Goal: Transaction & Acquisition: Purchase product/service

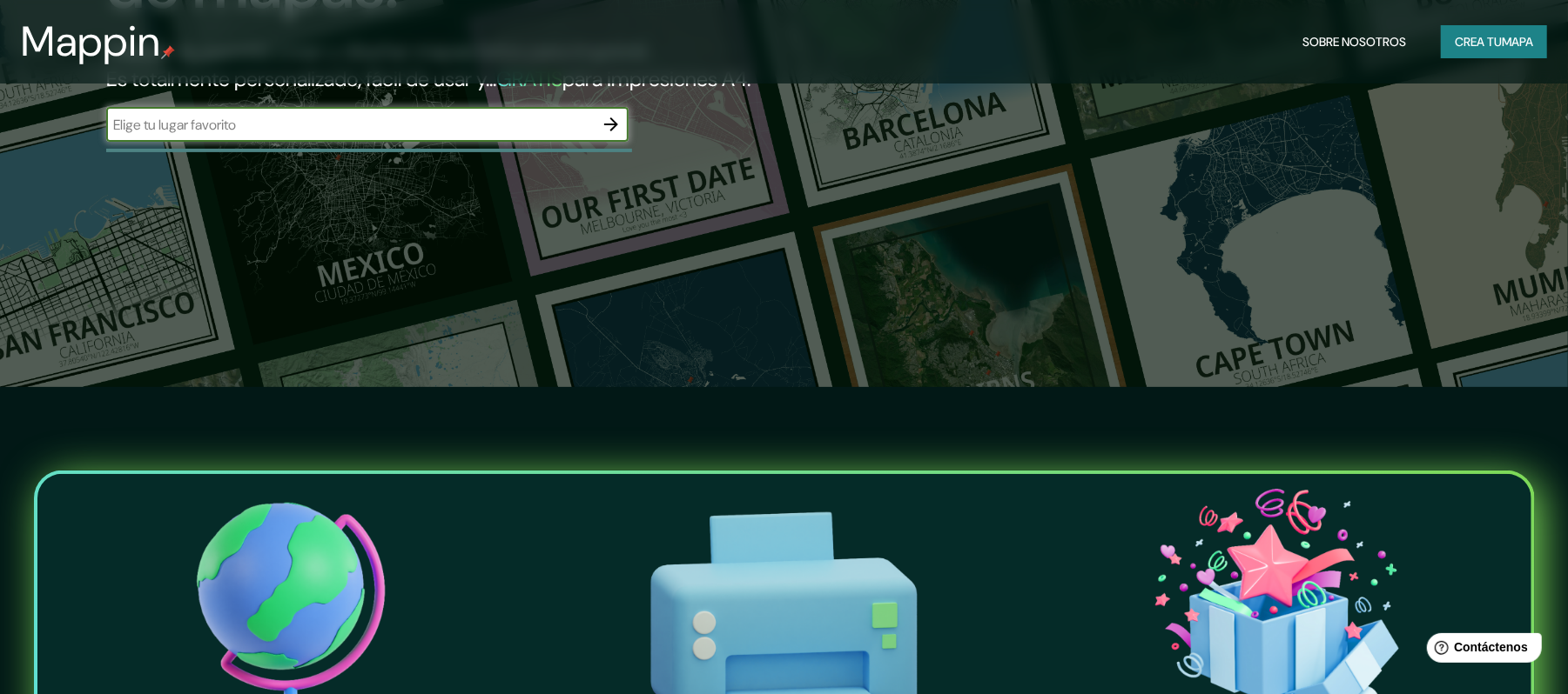
scroll to position [313, 0]
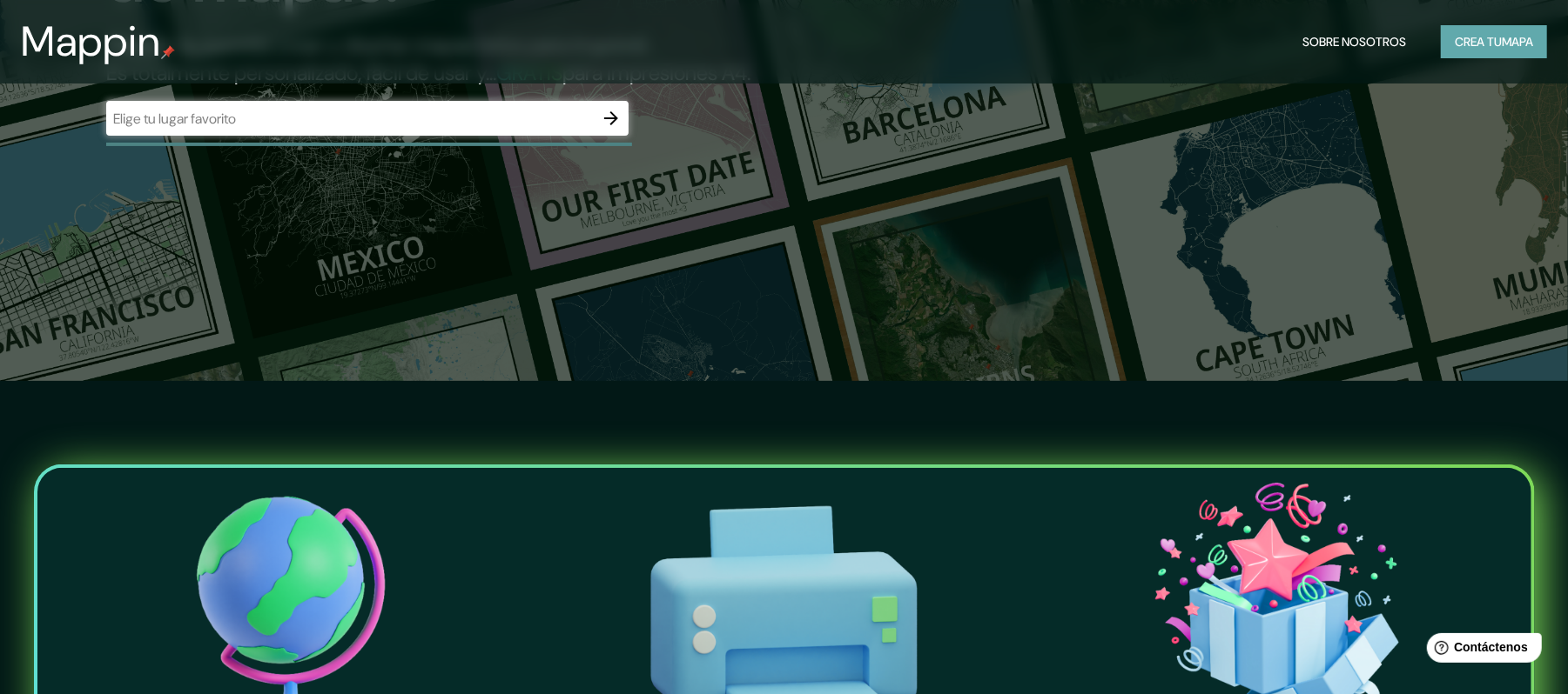
click at [1457, 44] on font "Crea tu" at bounding box center [1478, 42] width 47 height 16
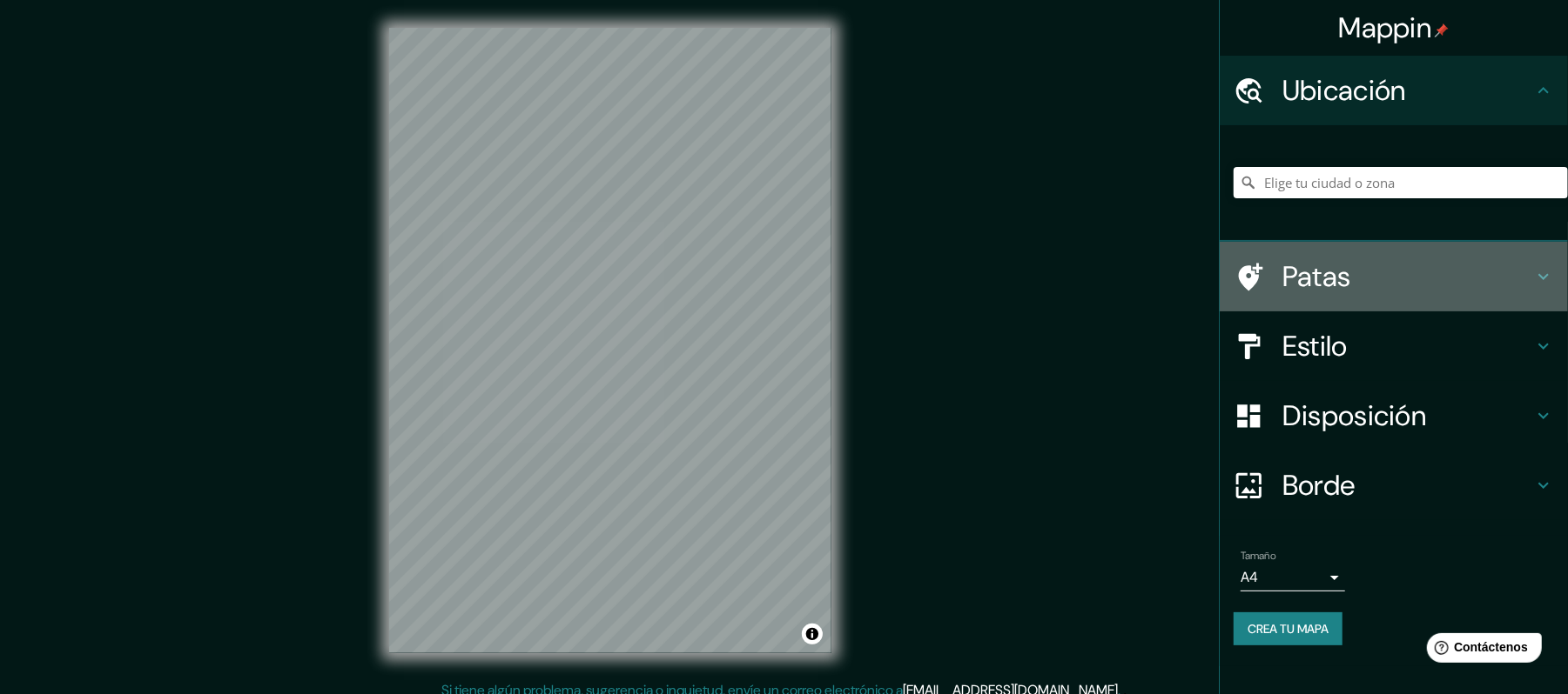
click at [1330, 265] on font "Patas" at bounding box center [1316, 276] width 68 height 36
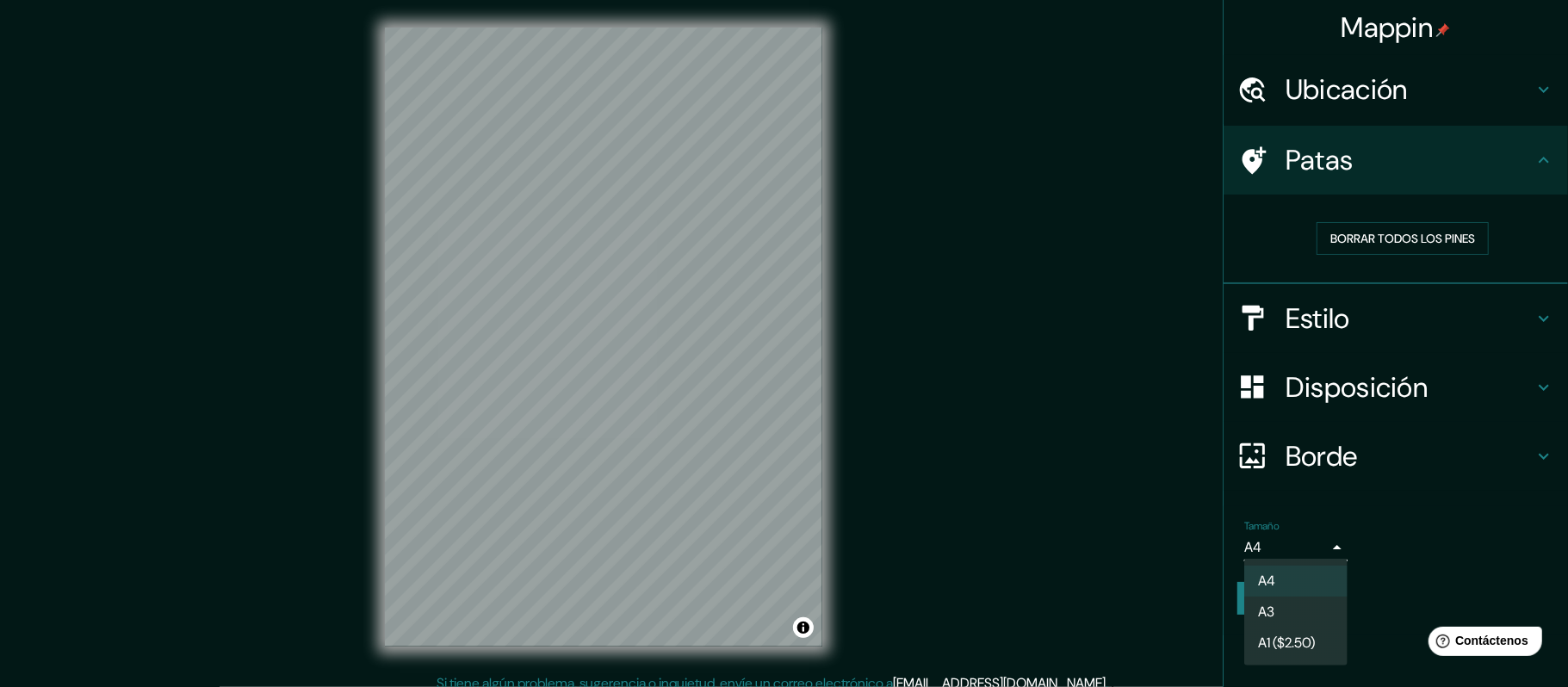
click at [1311, 544] on body "Mappin Ubicación Patas Borrar todos los pines Estilo Disposición Borde Elige un…" at bounding box center [784, 343] width 1568 height 687
click at [1282, 615] on li "A3" at bounding box center [1296, 614] width 103 height 32
type input "a4"
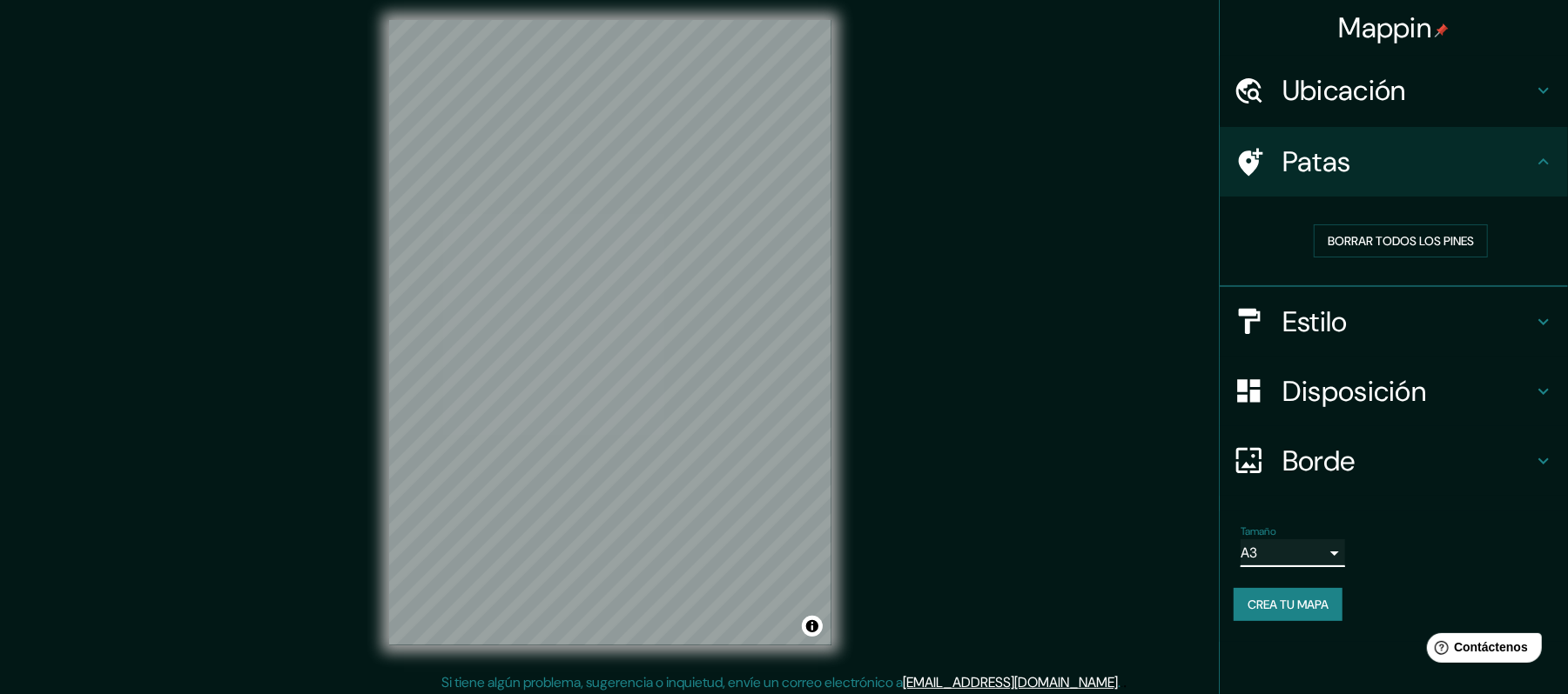
scroll to position [14, 0]
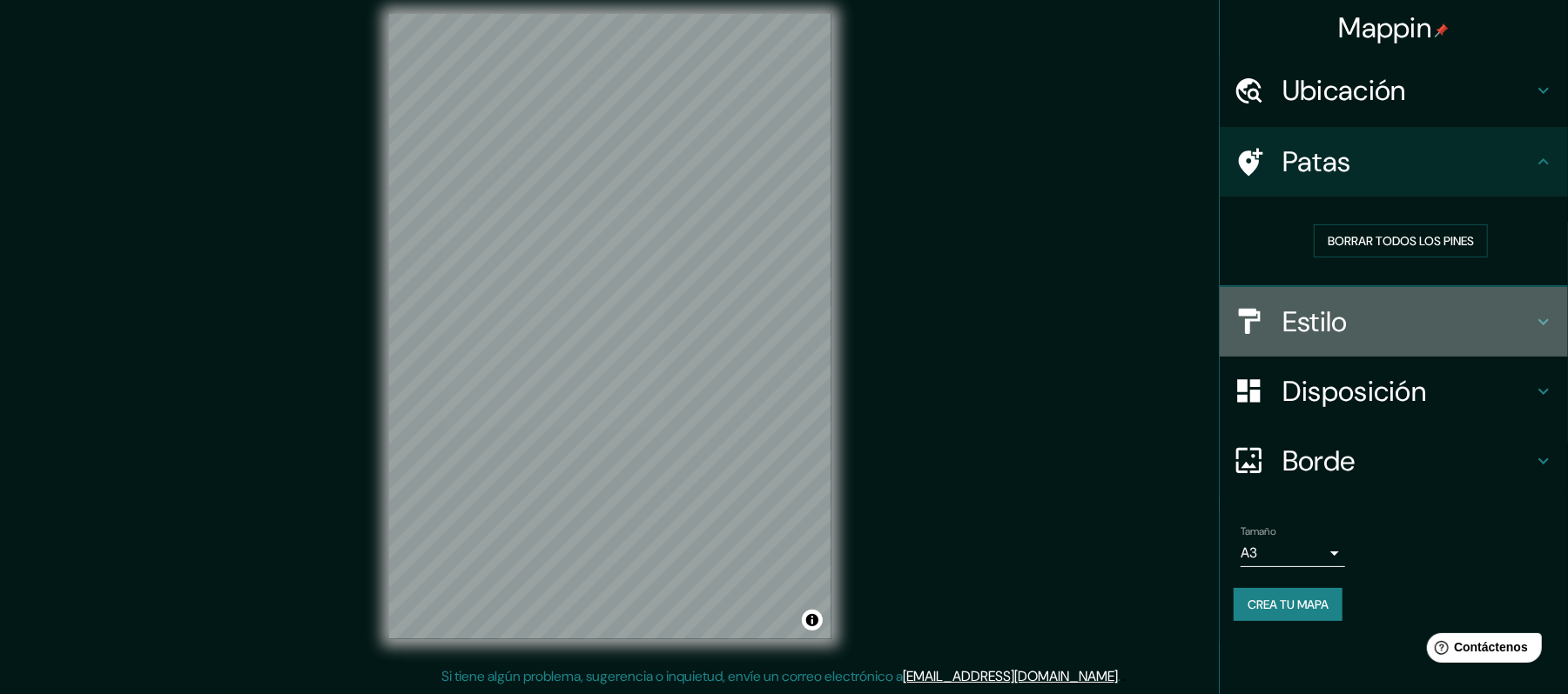
click at [1348, 300] on div "Estilo" at bounding box center [1393, 321] width 349 height 69
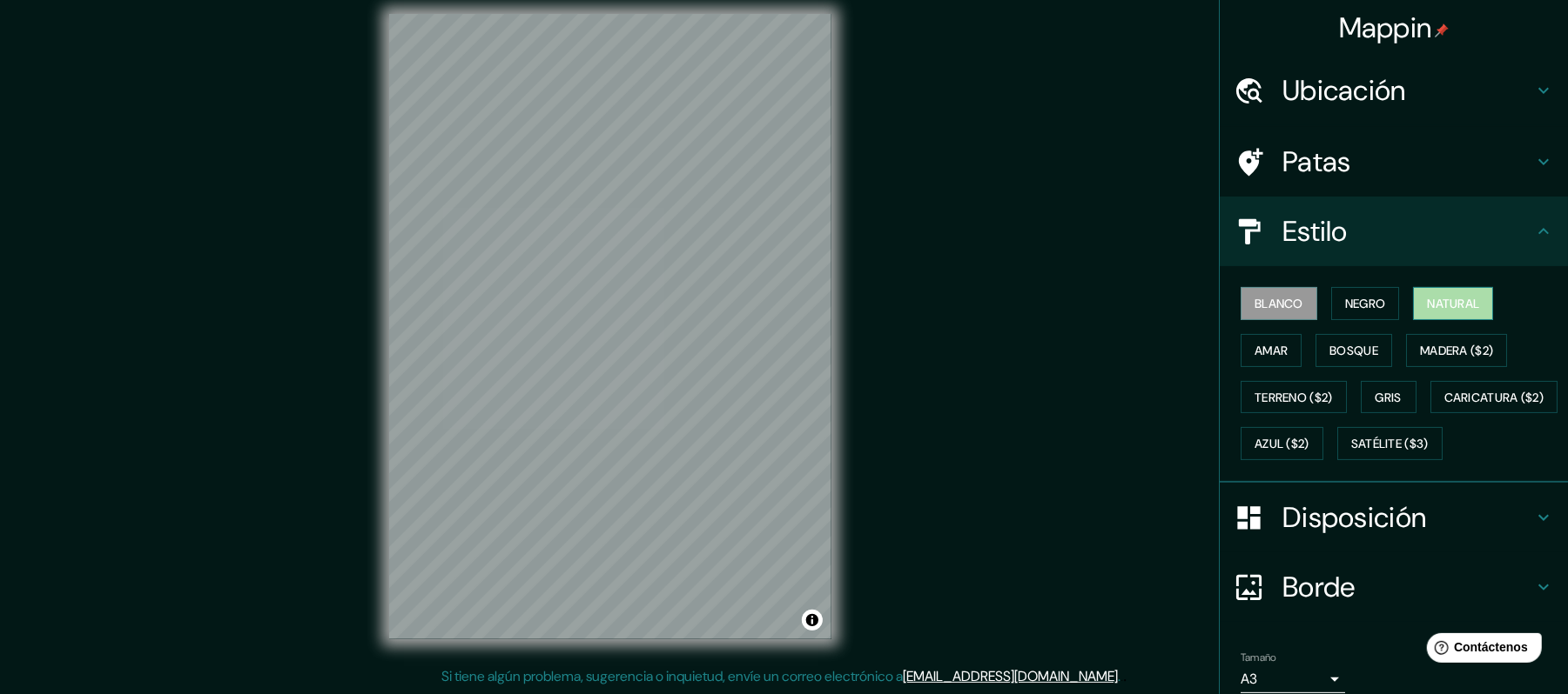
click at [1426, 301] on font "Natural" at bounding box center [1452, 304] width 52 height 16
click at [1272, 300] on font "Blanco" at bounding box center [1279, 304] width 49 height 16
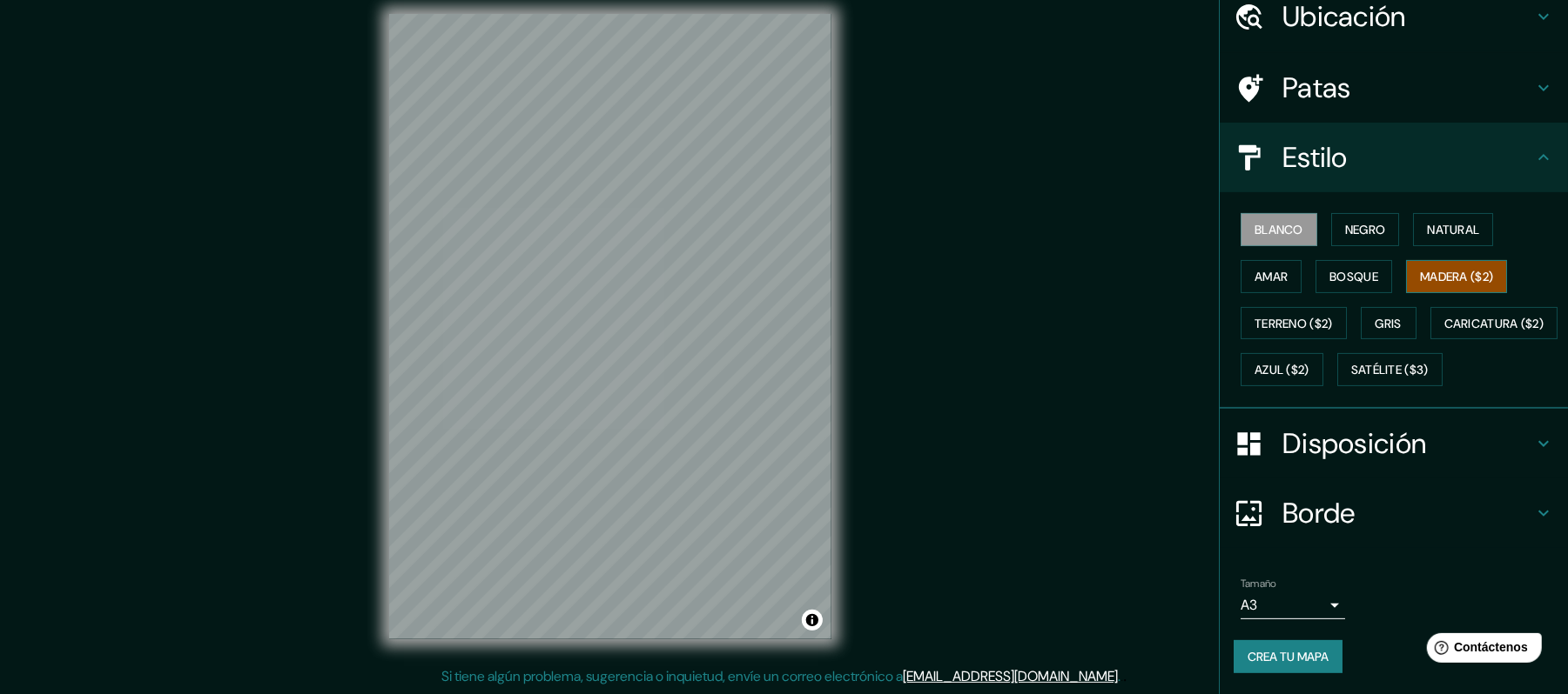
scroll to position [116, 0]
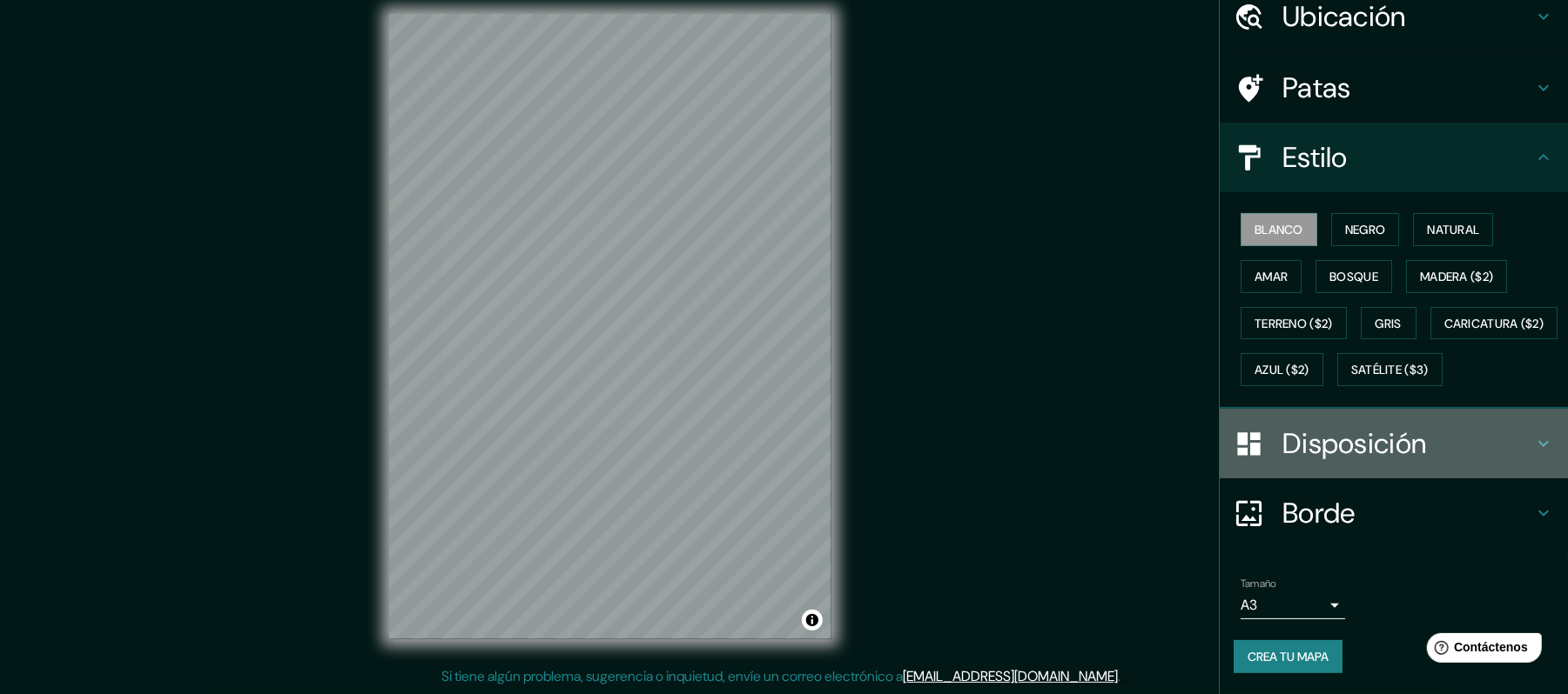
click at [1434, 461] on h4 "Disposición" at bounding box center [1407, 444] width 251 height 35
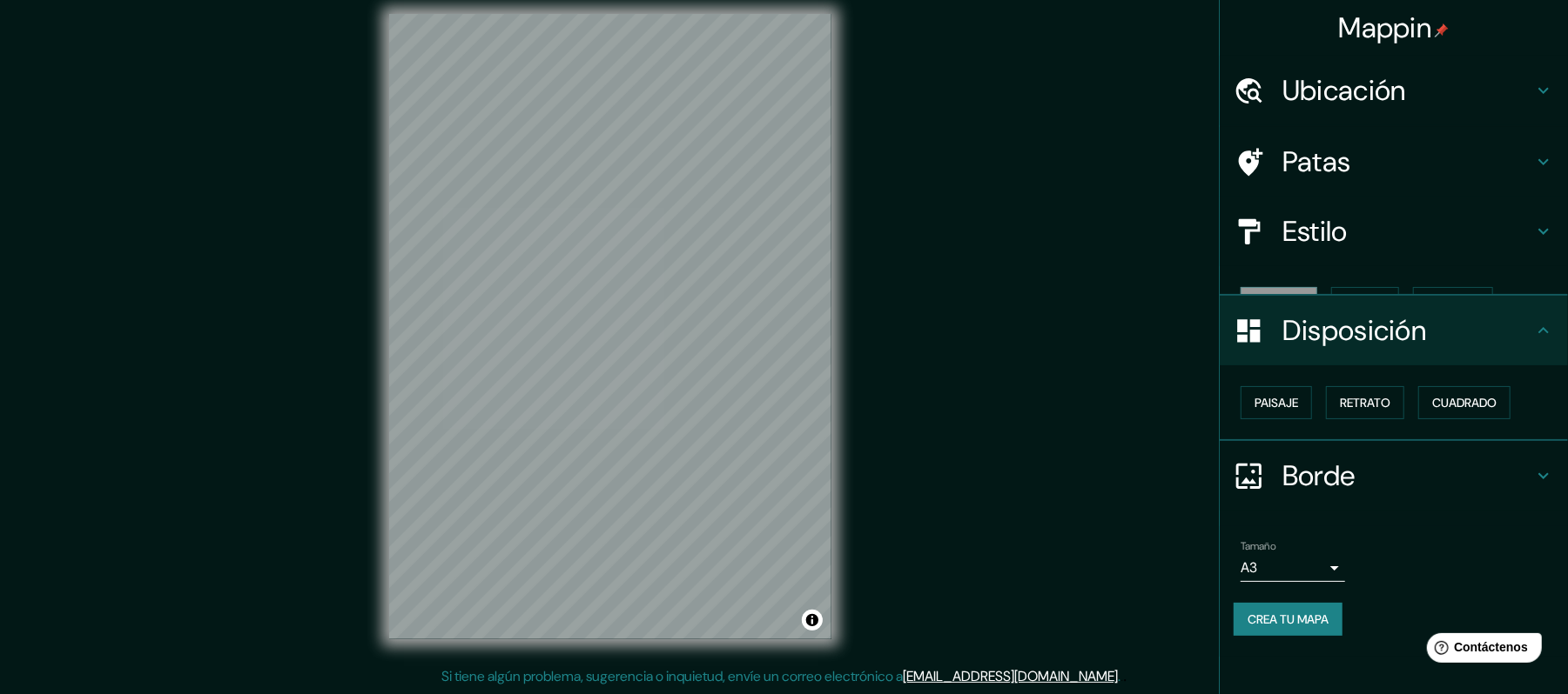
scroll to position [0, 0]
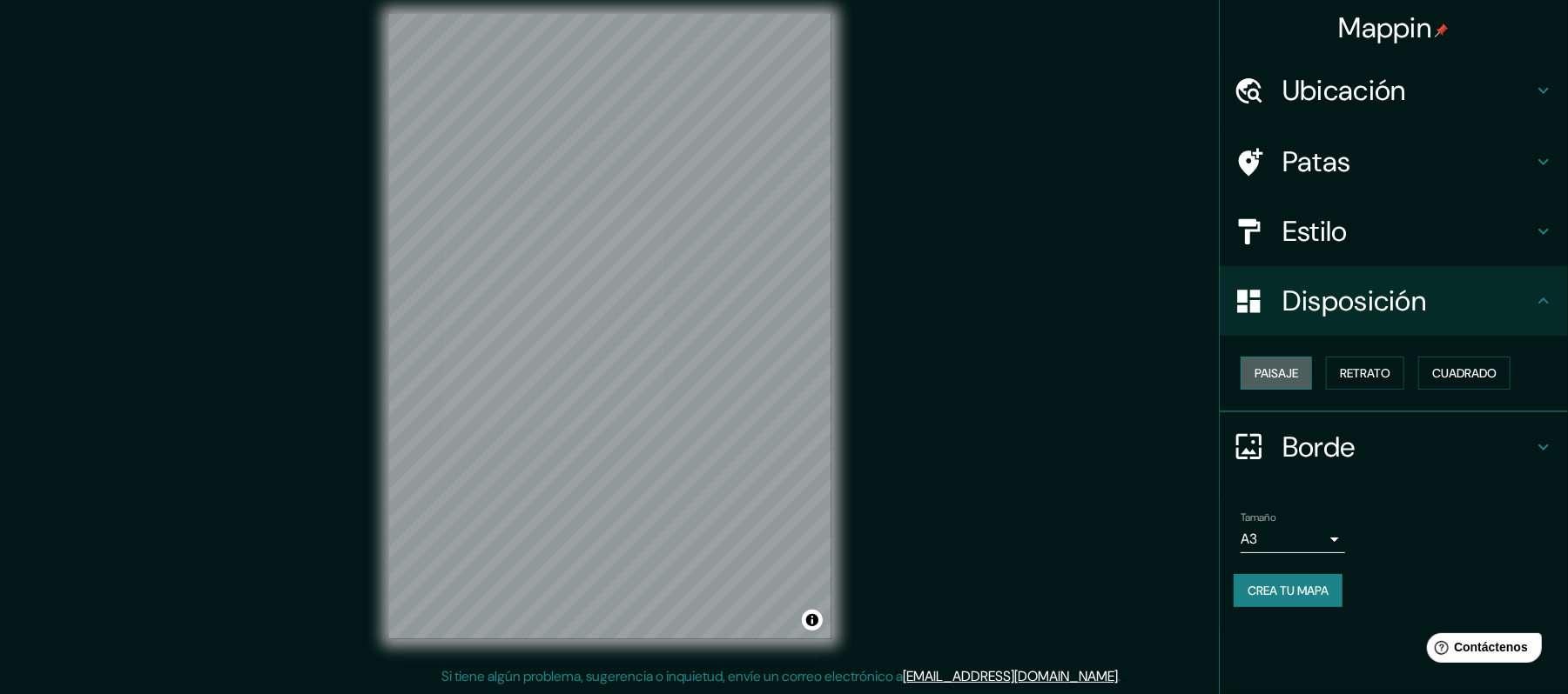
click at [1271, 365] on font "Paisaje" at bounding box center [1276, 373] width 44 height 16
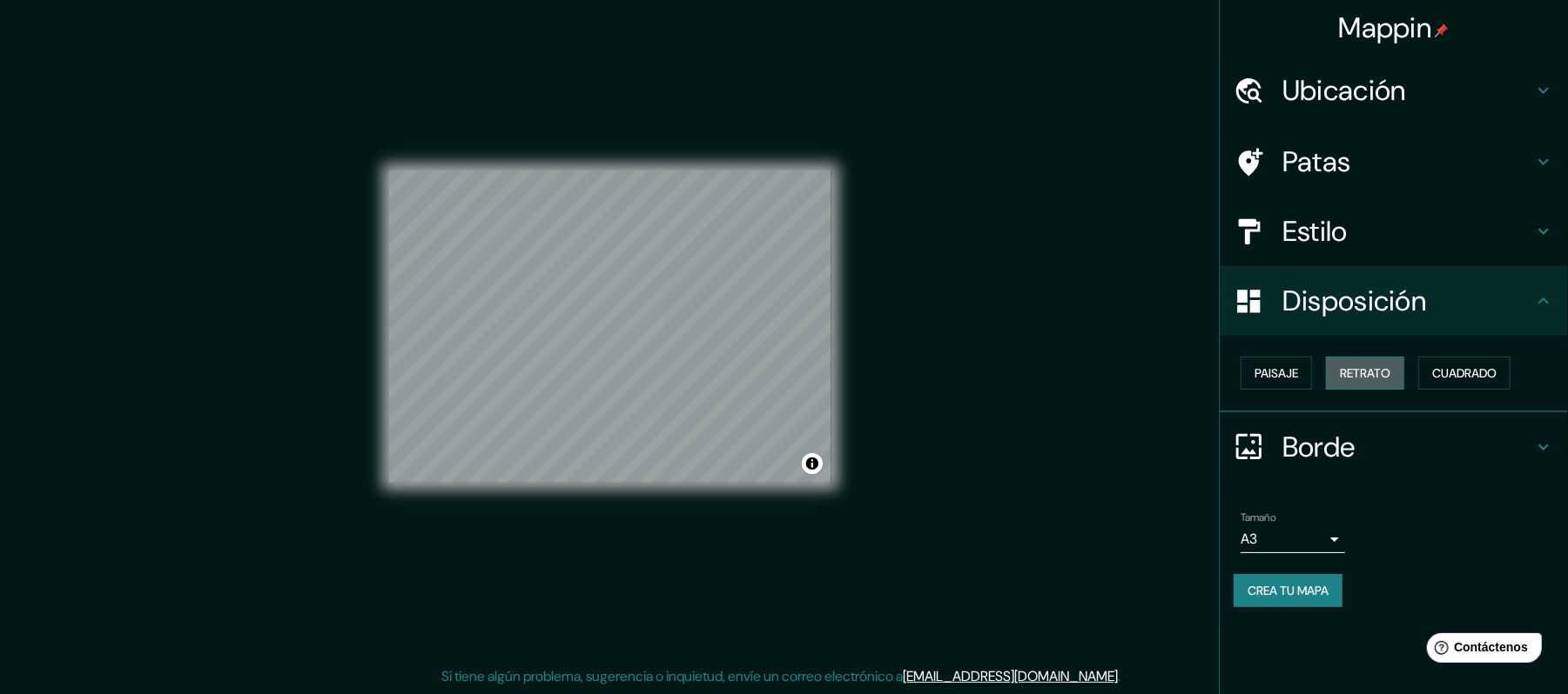
click at [1355, 373] on font "Retrato" at bounding box center [1365, 373] width 51 height 16
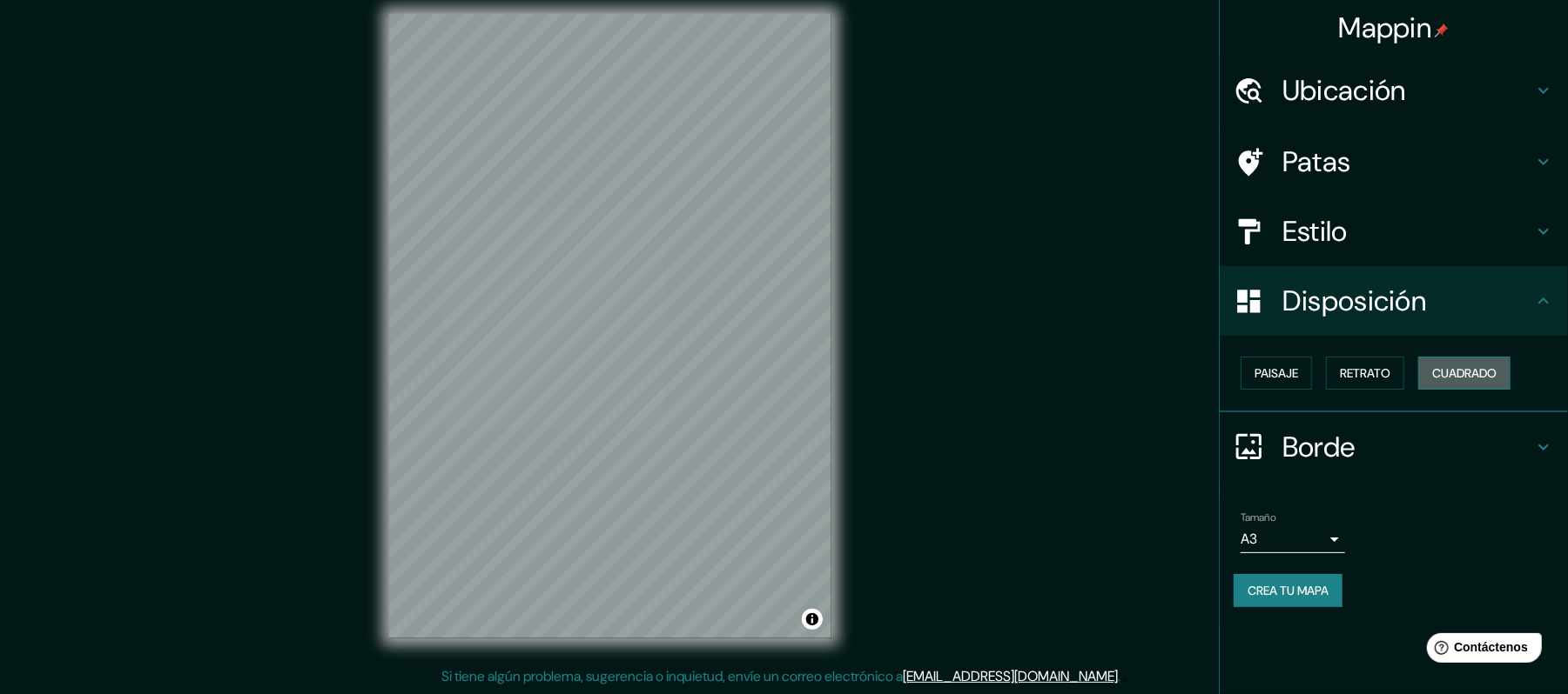
click at [1497, 371] on font "Cuadrado" at bounding box center [1465, 373] width 64 height 16
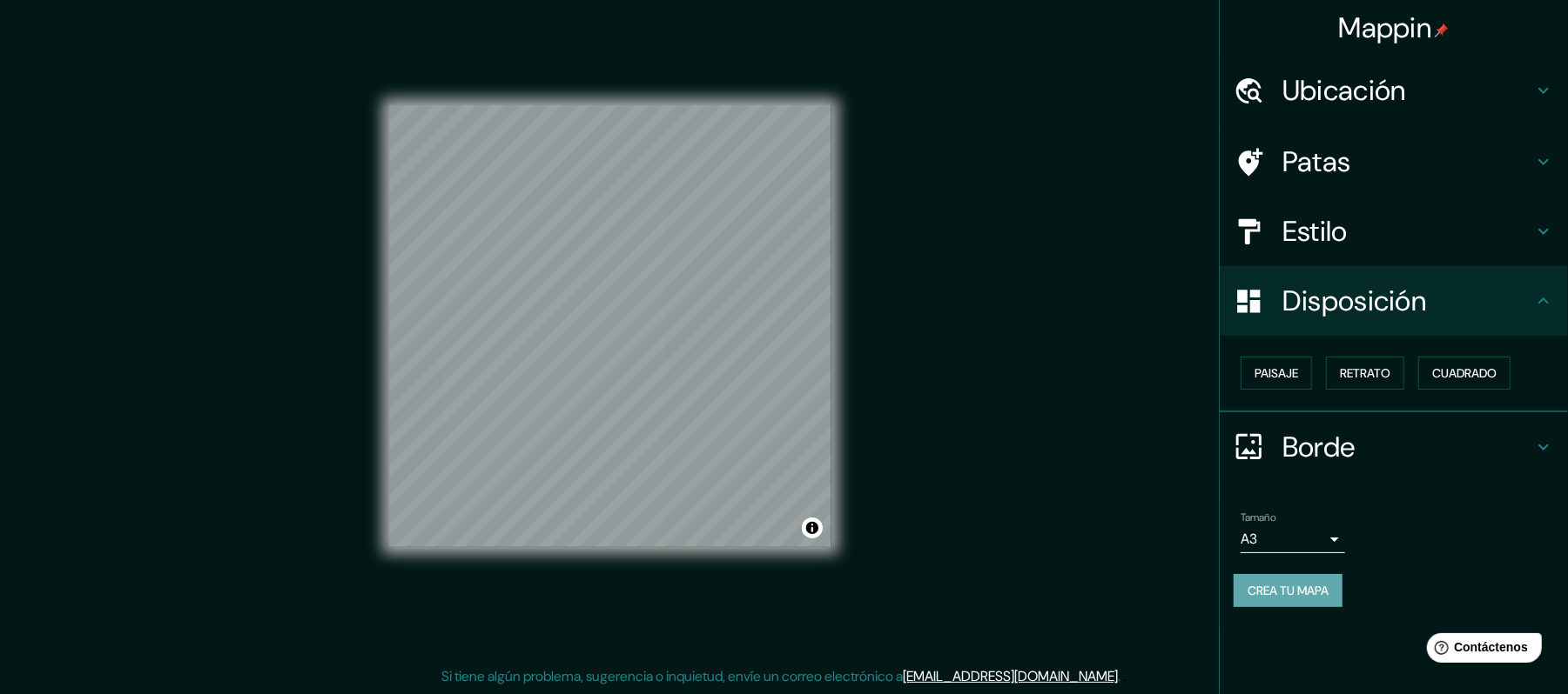
click at [1267, 585] on font "Crea tu mapa" at bounding box center [1288, 591] width 81 height 16
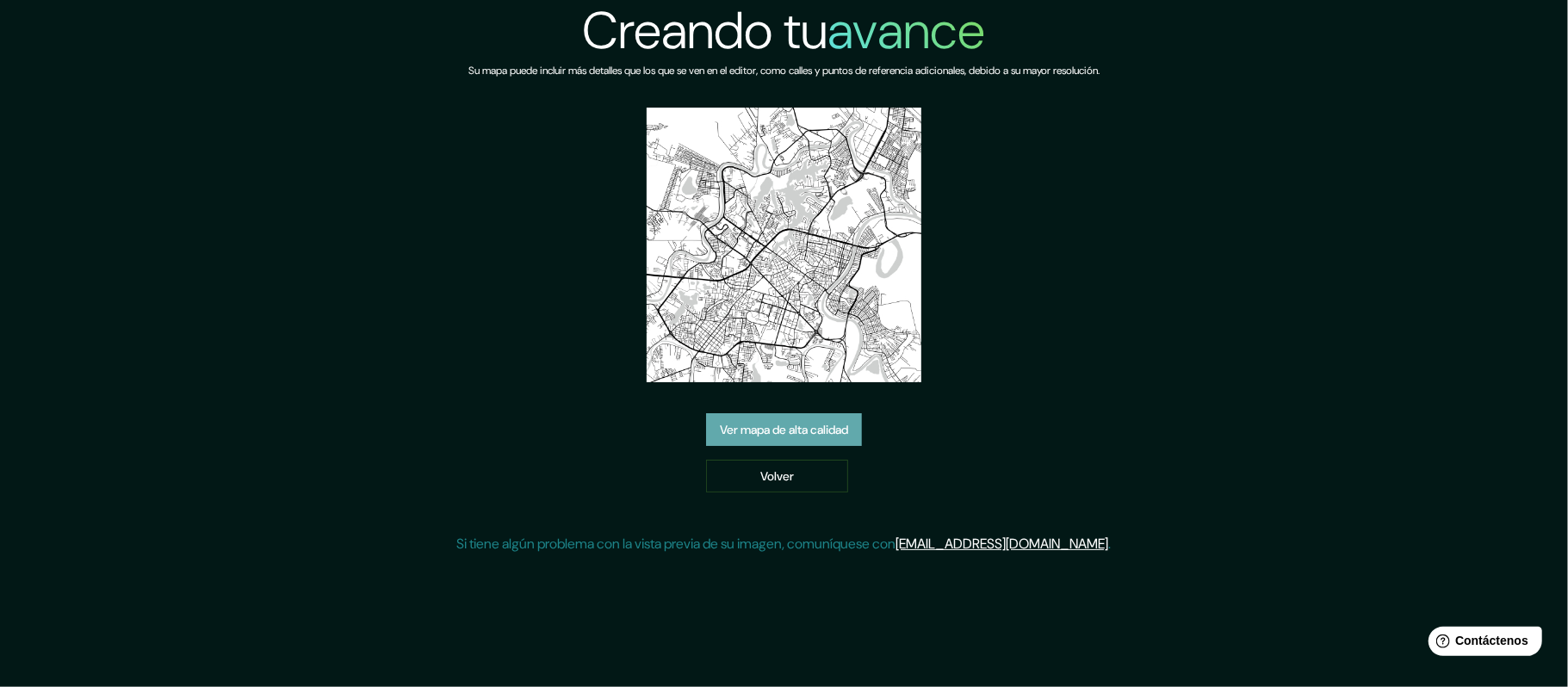
click at [813, 428] on font "Ver mapa de alta calidad" at bounding box center [784, 430] width 128 height 15
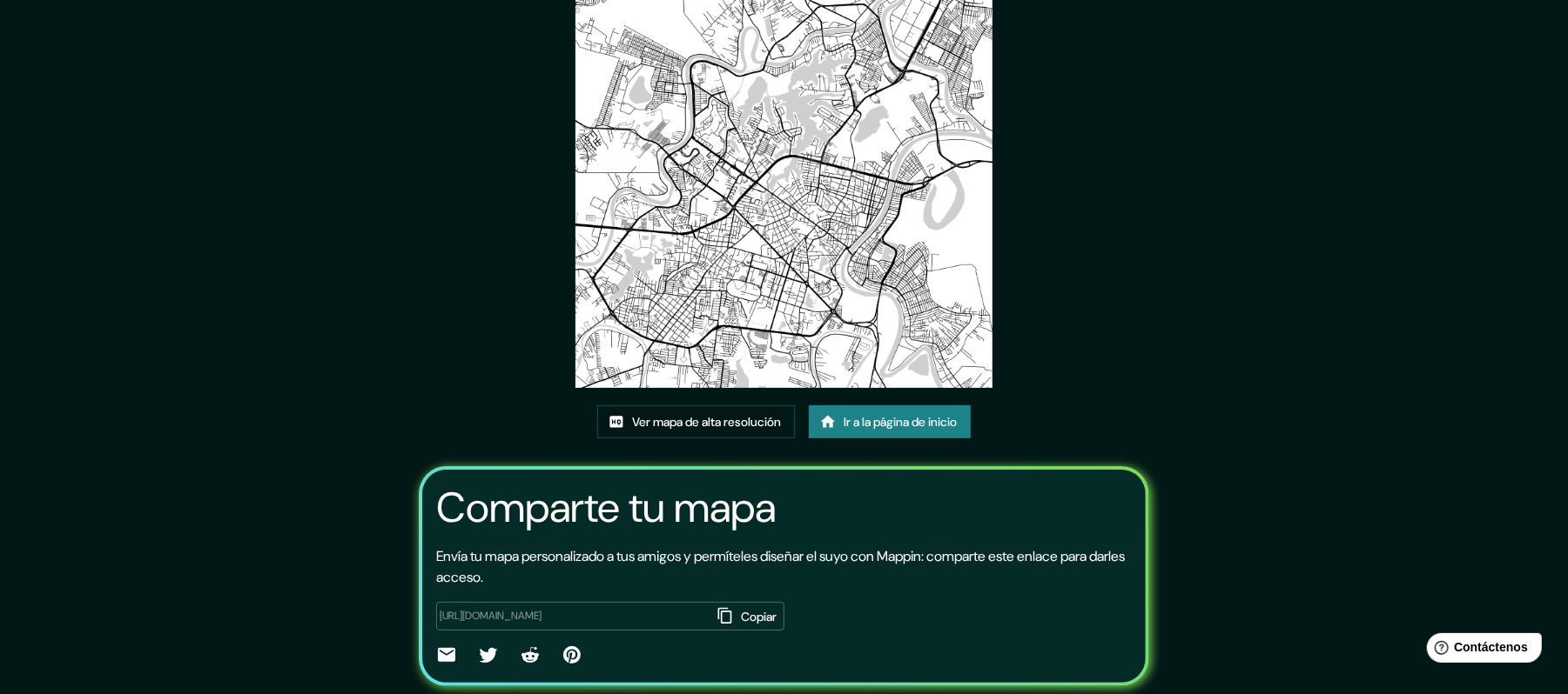
scroll to position [99, 0]
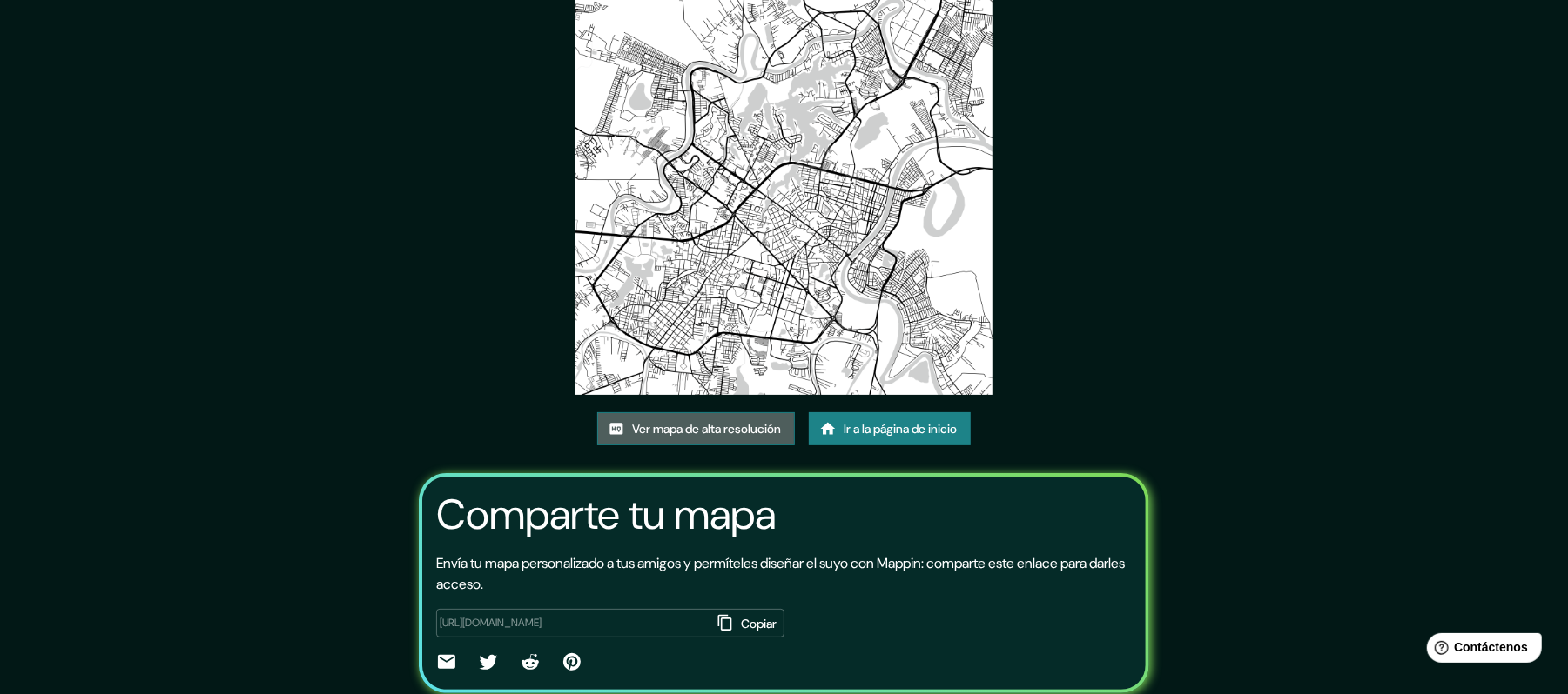
click at [677, 433] on font "Ver mapa de alta resolución" at bounding box center [706, 429] width 148 height 16
